Goal: Find specific page/section: Find specific page/section

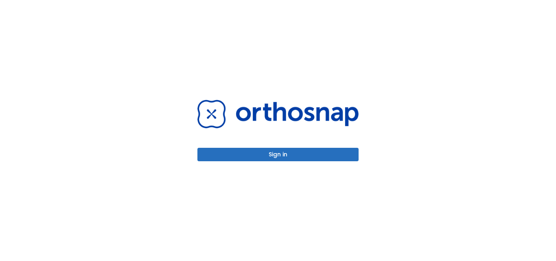
click at [271, 153] on button "Sign in" at bounding box center [277, 154] width 161 height 13
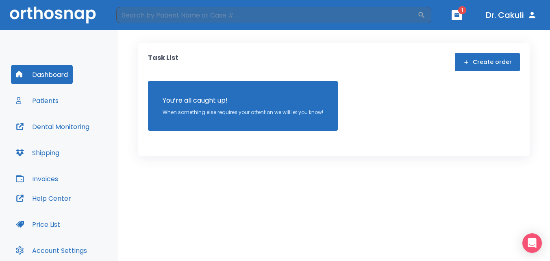
click at [459, 17] on icon "button" at bounding box center [457, 15] width 6 height 6
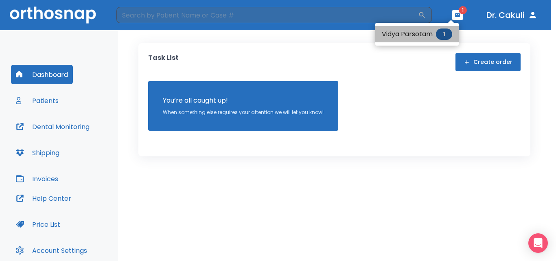
click at [445, 33] on span "1" at bounding box center [444, 33] width 16 height 11
